Goal: Task Accomplishment & Management: Manage account settings

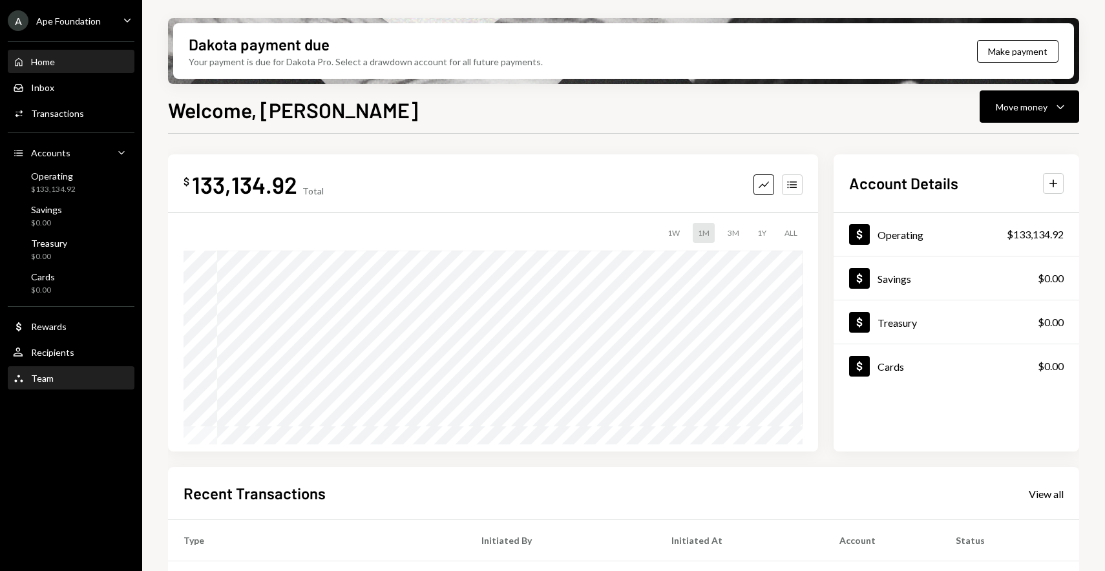
click at [63, 373] on div "Team Team" at bounding box center [71, 379] width 116 height 12
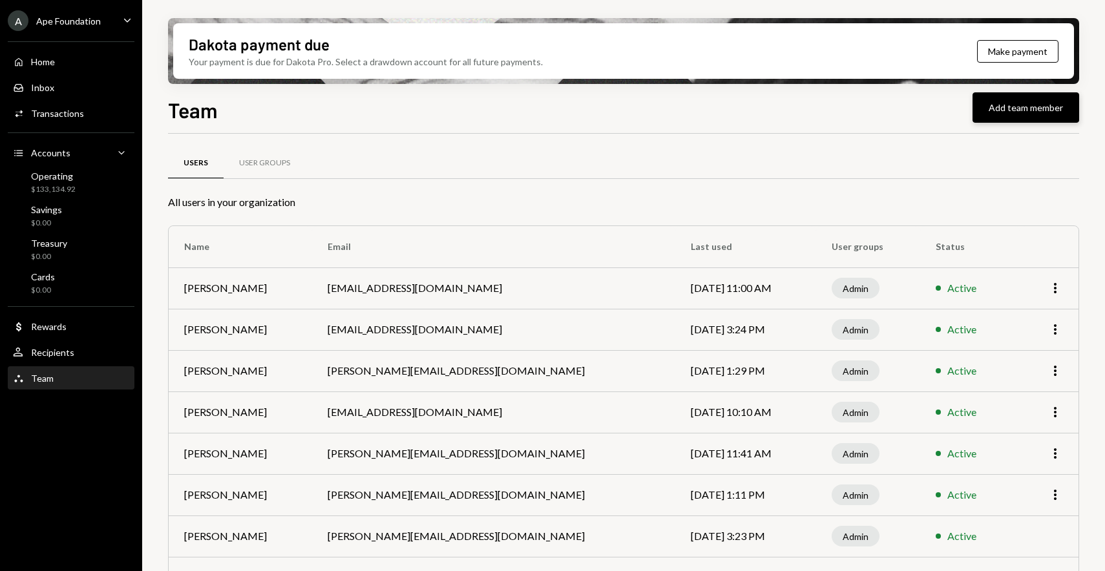
click at [1014, 100] on button "Add team member" at bounding box center [1025, 107] width 107 height 30
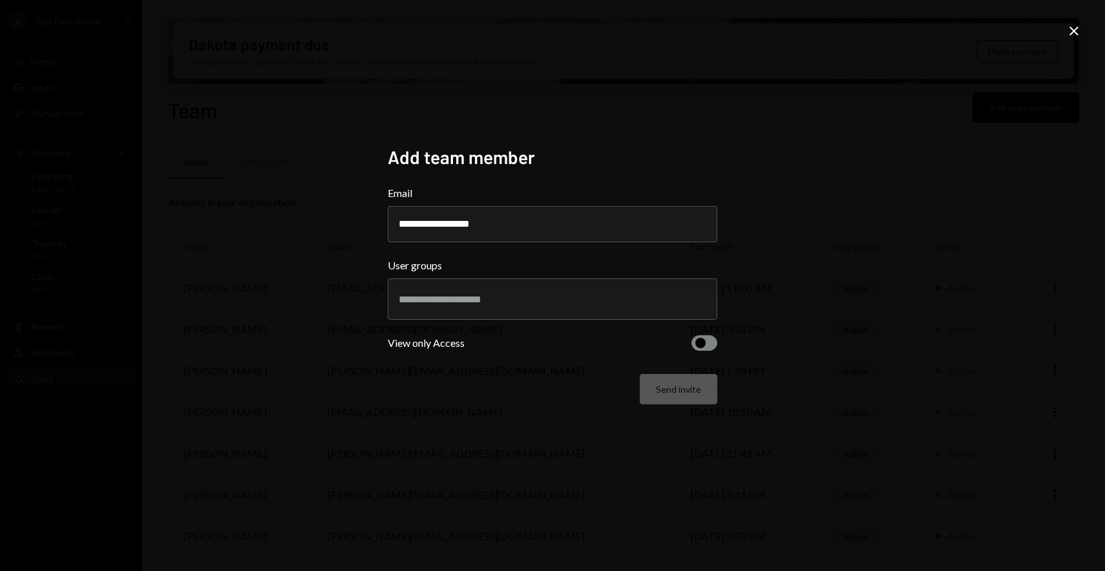
type input "**********"
click at [637, 301] on input "text" at bounding box center [552, 299] width 307 height 12
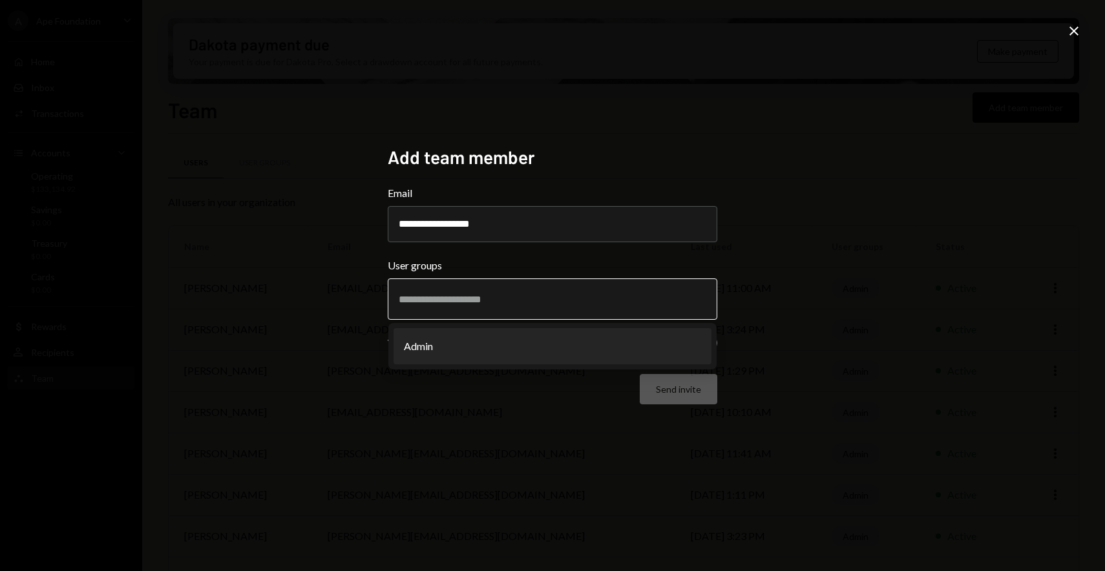
click at [506, 342] on li "Admin" at bounding box center [552, 346] width 318 height 36
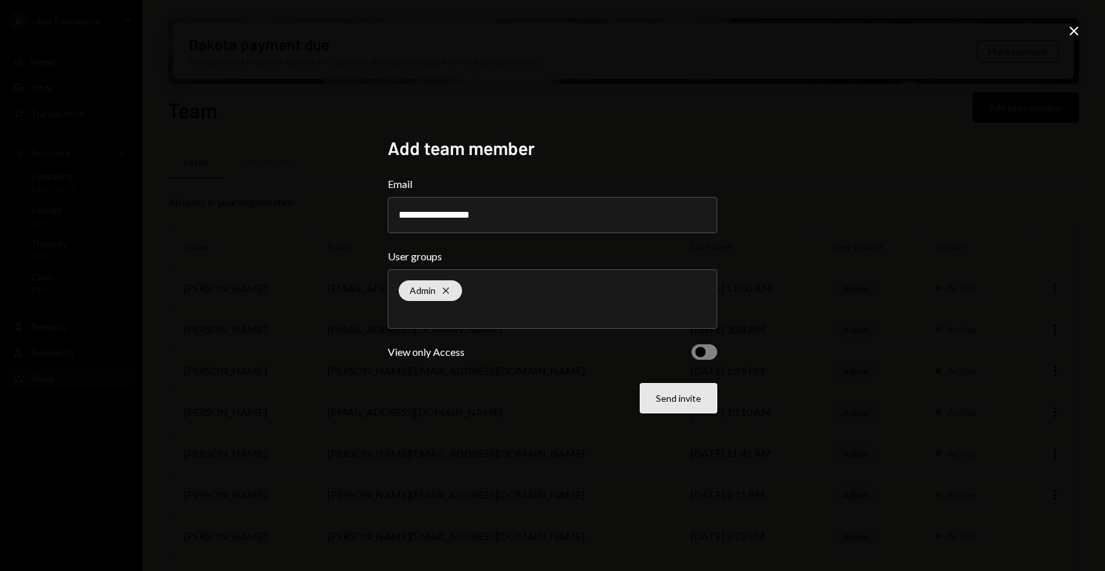
click at [683, 398] on button "Send invite" at bounding box center [678, 398] width 78 height 30
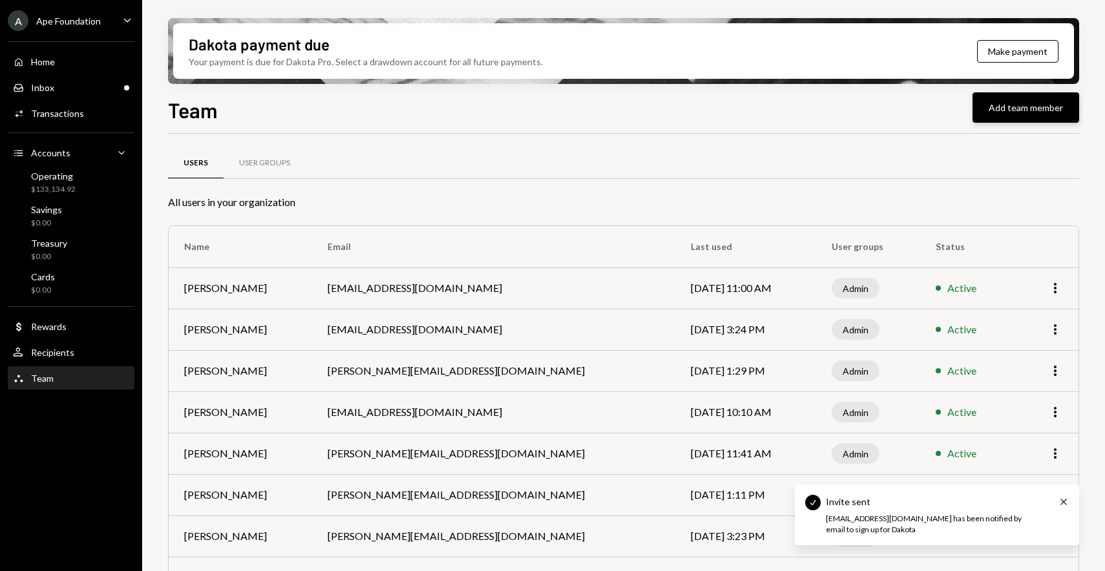
click at [1023, 107] on button "Add team member" at bounding box center [1025, 107] width 107 height 30
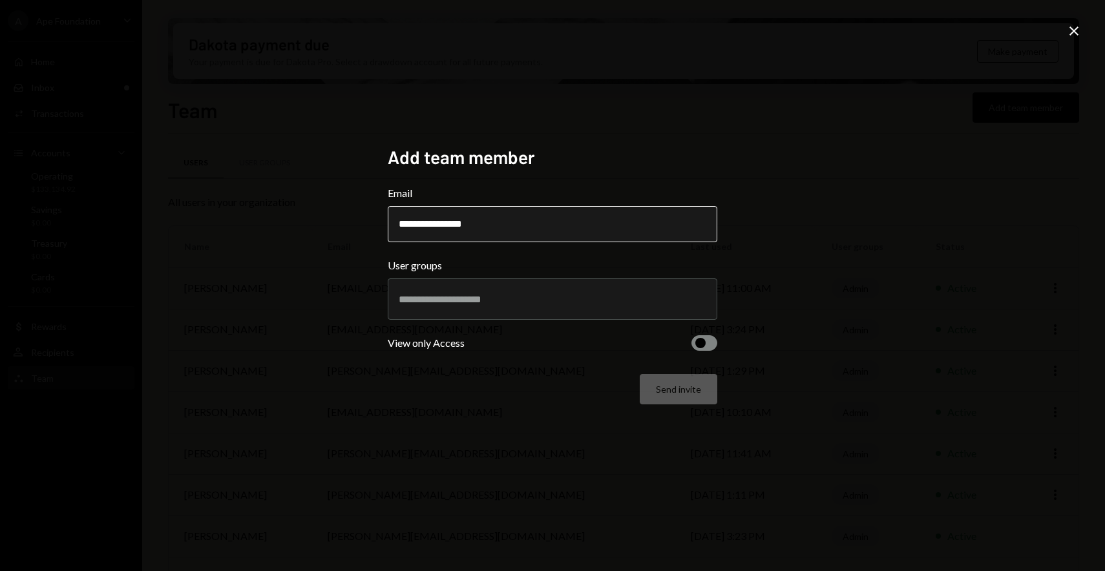
type input "**********"
click at [466, 296] on input "text" at bounding box center [552, 299] width 307 height 12
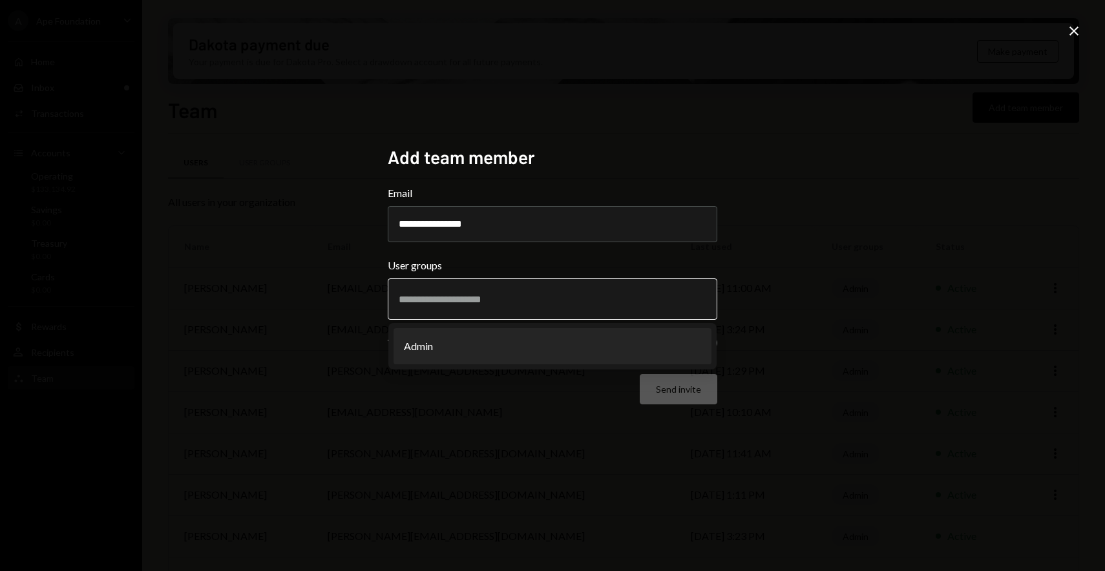
click at [435, 346] on li "Admin" at bounding box center [552, 346] width 318 height 36
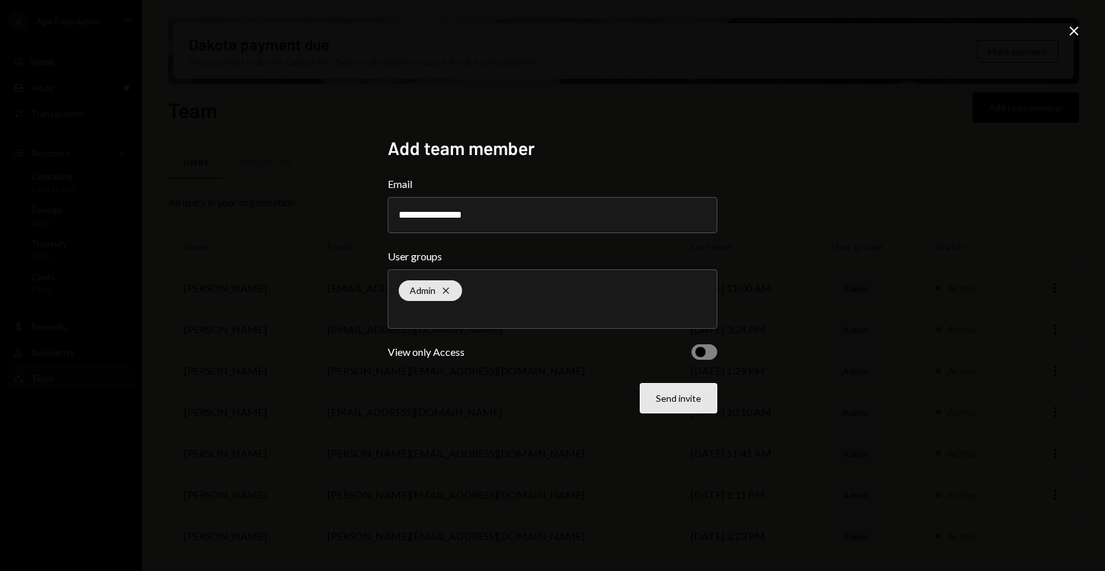
click at [663, 407] on button "Send invite" at bounding box center [678, 398] width 78 height 30
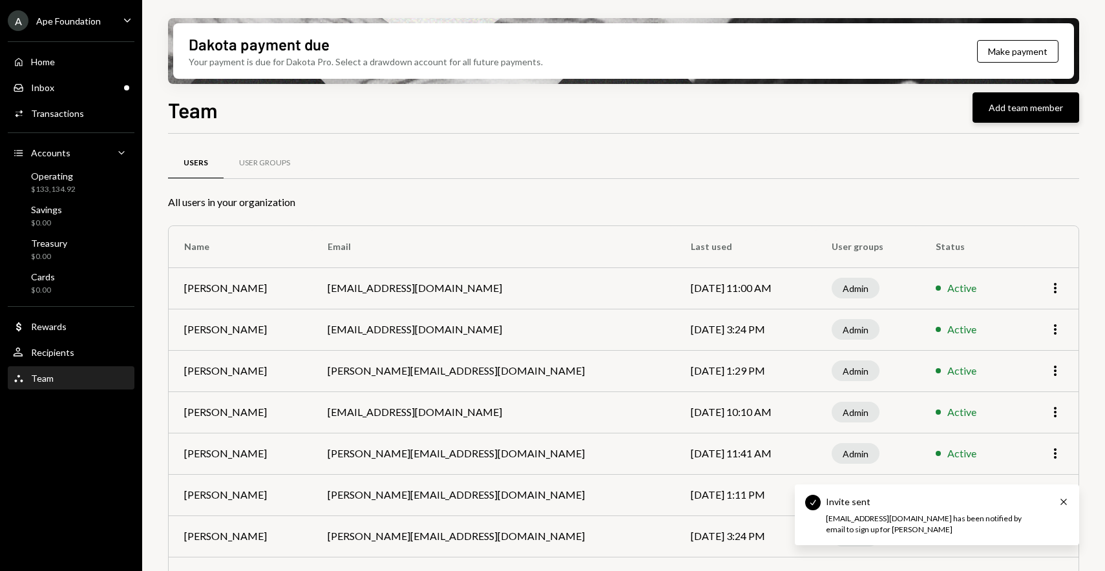
click at [986, 113] on button "Add team member" at bounding box center [1025, 107] width 107 height 30
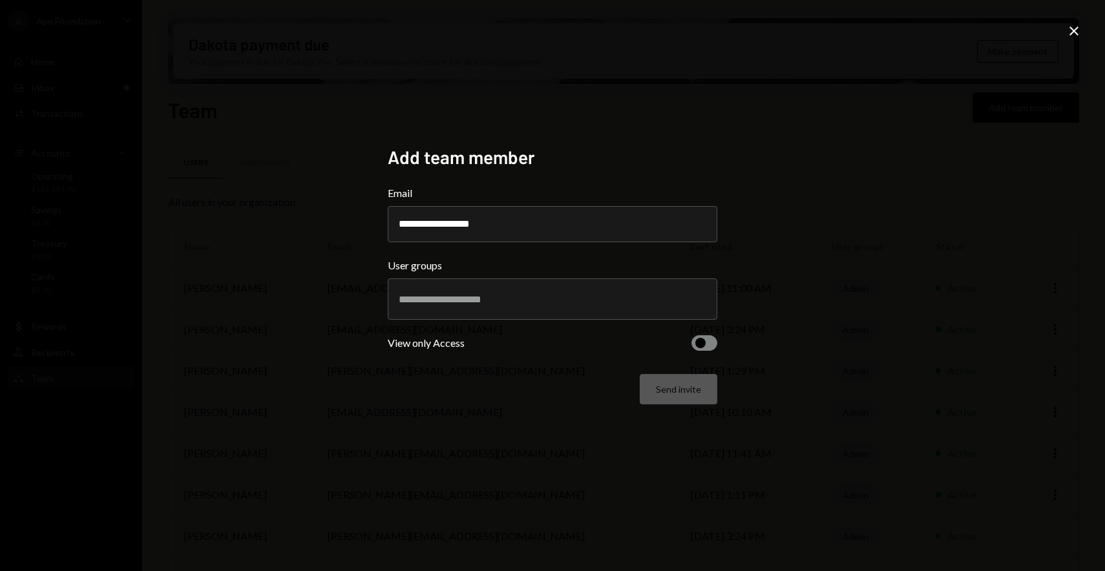
type input "**********"
click at [457, 299] on input "text" at bounding box center [552, 299] width 307 height 12
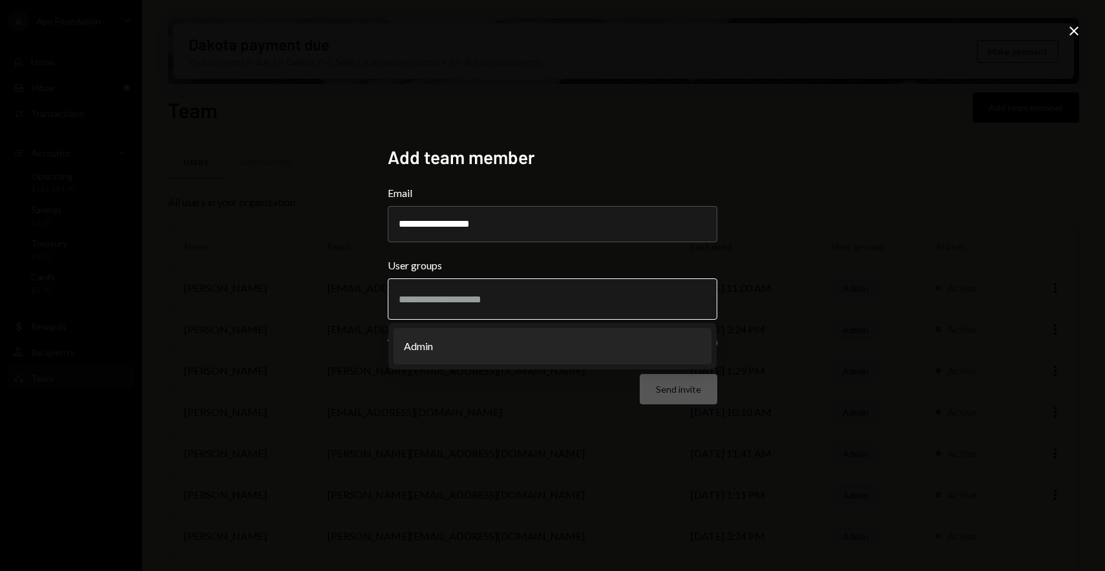
click at [460, 349] on li "Admin" at bounding box center [552, 346] width 318 height 36
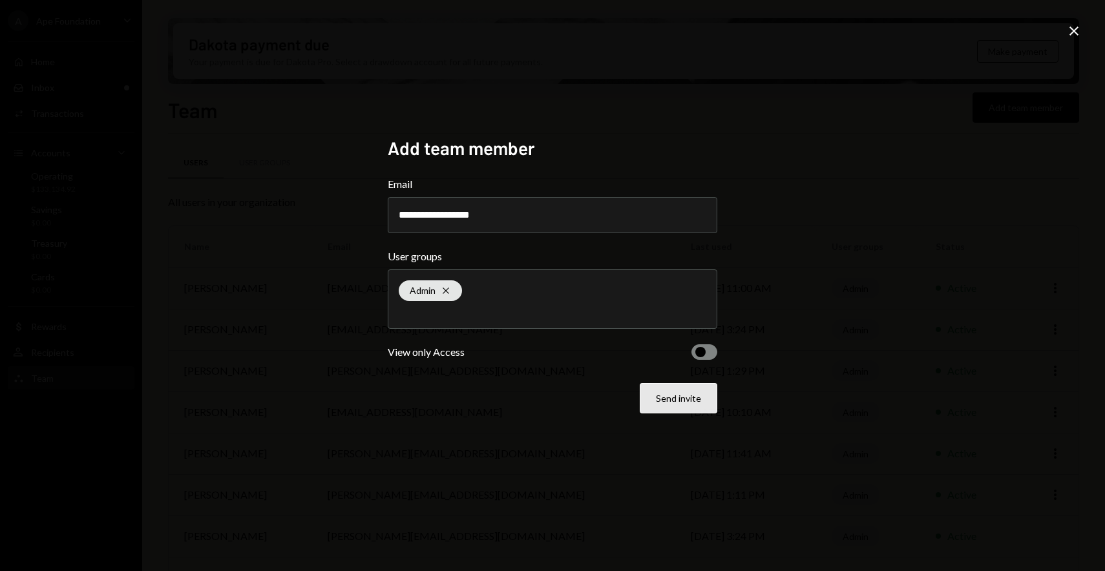
click at [693, 404] on button "Send invite" at bounding box center [678, 398] width 78 height 30
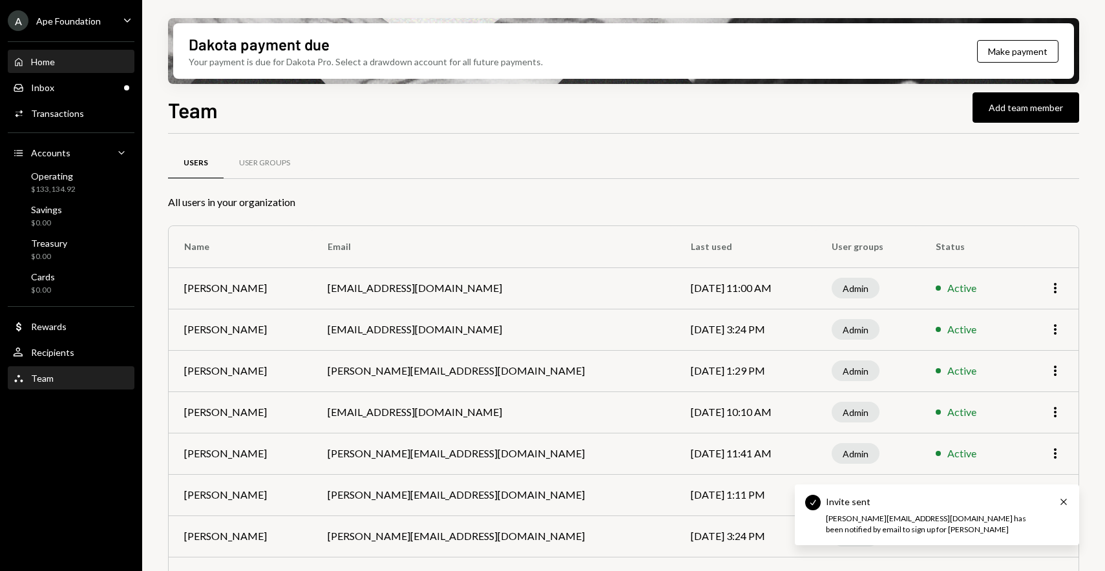
click at [90, 71] on div "Home Home" at bounding box center [71, 62] width 116 height 22
